Goal: Obtain resource: Download file/media

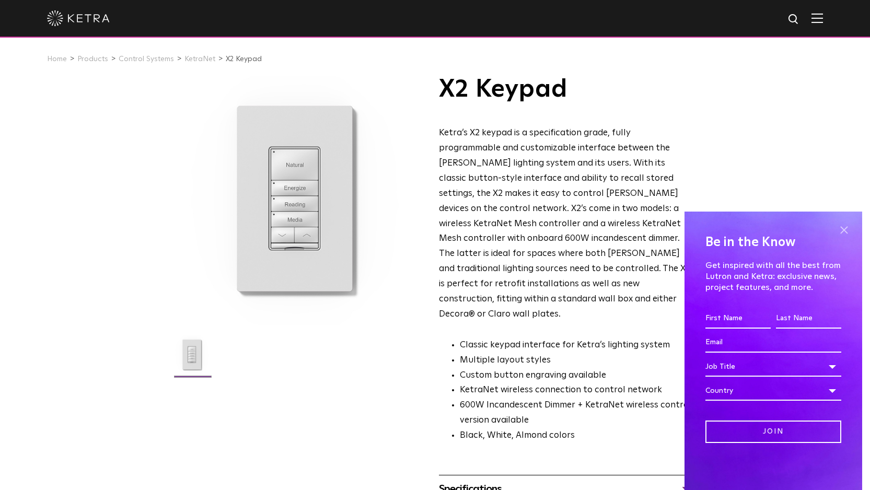
click at [845, 228] on span at bounding box center [844, 230] width 16 height 16
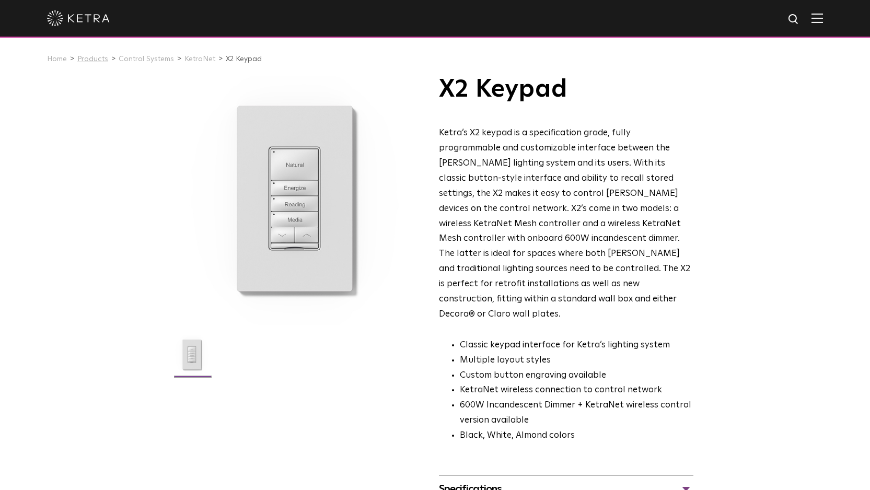
click at [92, 58] on link "Products" at bounding box center [92, 58] width 31 height 7
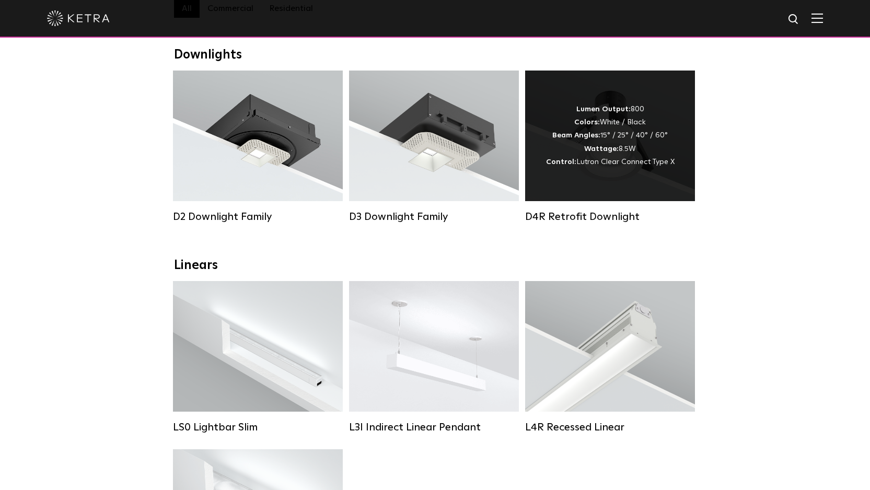
scroll to position [222, 0]
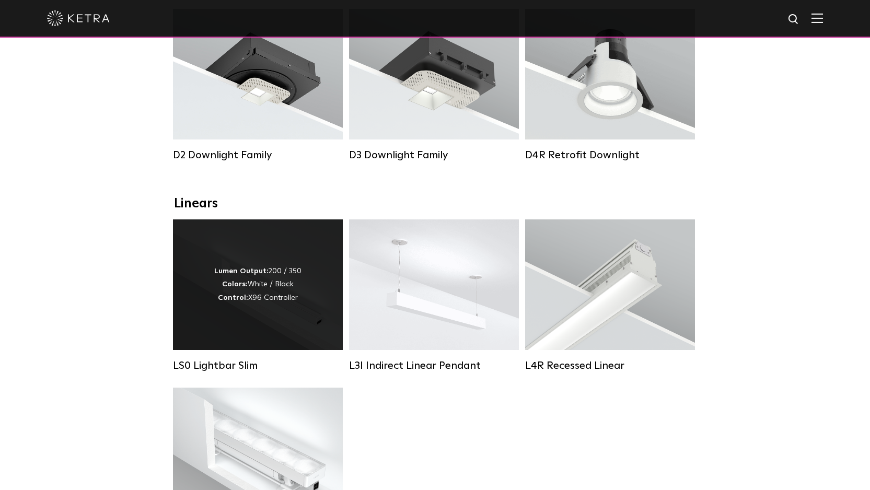
click at [318, 333] on div "Lumen Output: 200 / 350 Colors: White / Black Control: X96 Controller" at bounding box center [258, 284] width 170 height 131
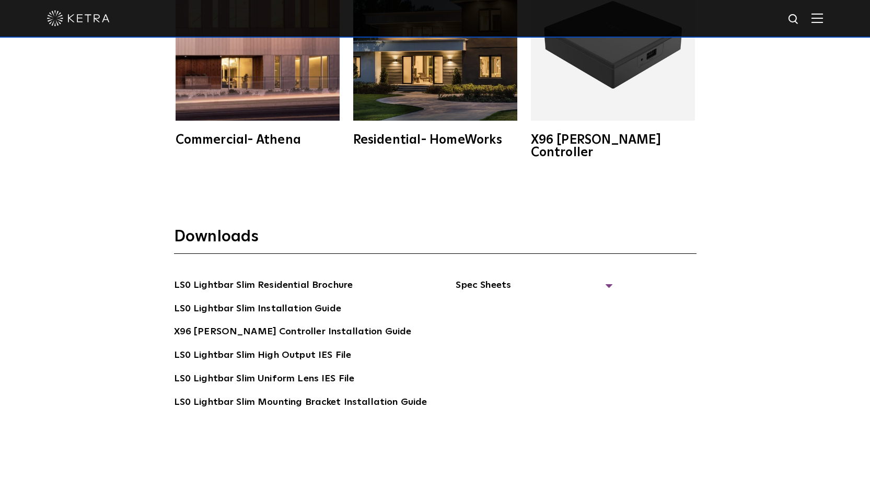
scroll to position [2071, 0]
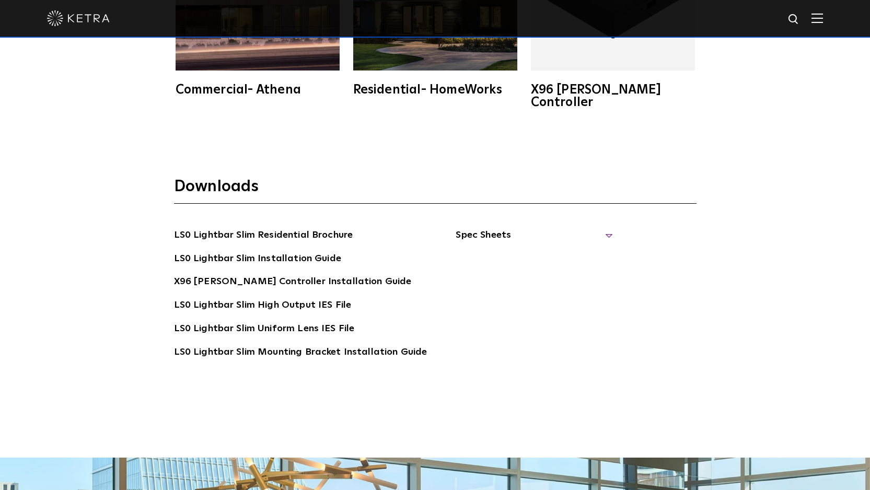
click at [602, 228] on span "Spec Sheets" at bounding box center [534, 239] width 157 height 23
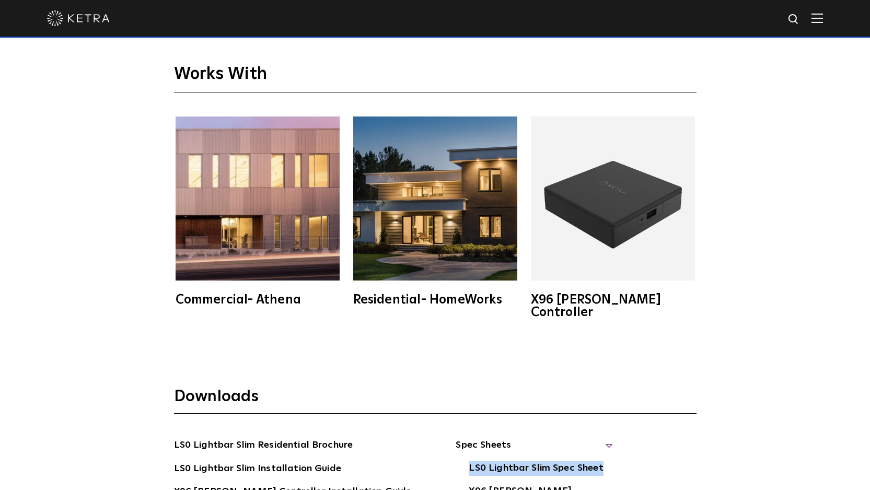
scroll to position [2051, 0]
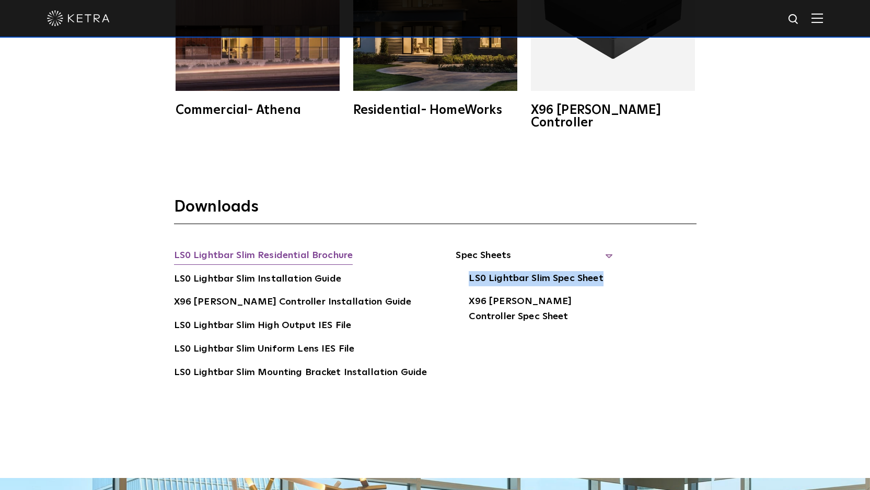
click at [331, 248] on link "LS0 Lightbar Slim Residential Brochure" at bounding box center [263, 256] width 179 height 17
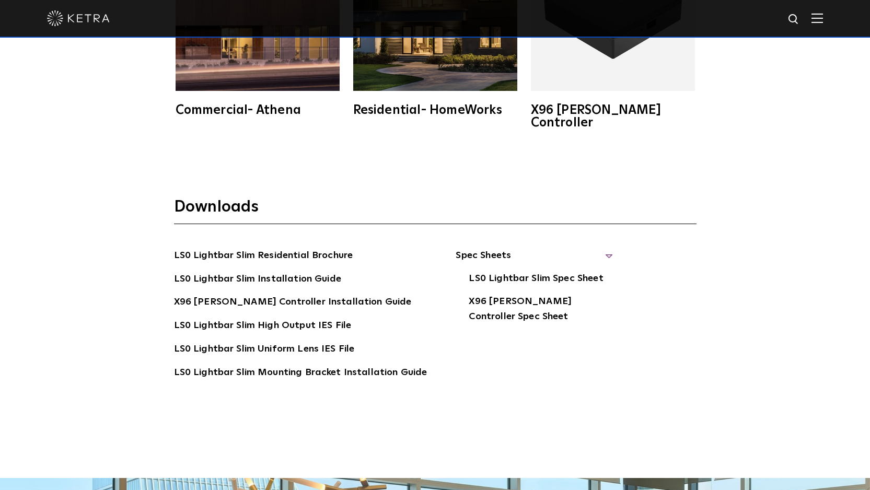
click at [554, 366] on ul "Spec Sheets LS0 Lightbar Slim Spec Sheet X96 Ketra Controller Spec Sheet" at bounding box center [519, 329] width 185 height 162
click at [272, 248] on link "LS0 Lightbar Slim Residential Brochure" at bounding box center [263, 256] width 179 height 17
